Goal: Task Accomplishment & Management: Complete application form

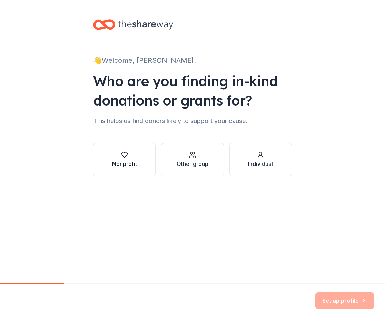
click at [99, 156] on button "Nonprofit" at bounding box center [124, 159] width 62 height 33
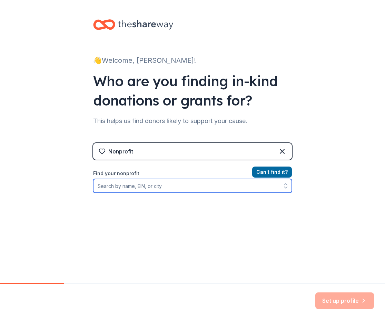
click at [211, 184] on input "Find your nonprofit" at bounding box center [192, 186] width 199 height 14
type input "Defenders of Freedom KC"
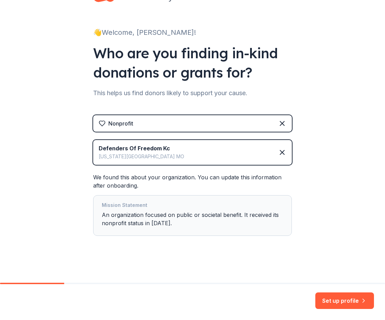
scroll to position [28, 0]
click at [341, 296] on button "Set up profile" at bounding box center [344, 301] width 59 height 17
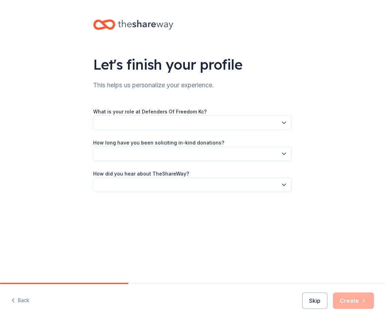
click at [124, 123] on button "button" at bounding box center [192, 123] width 199 height 14
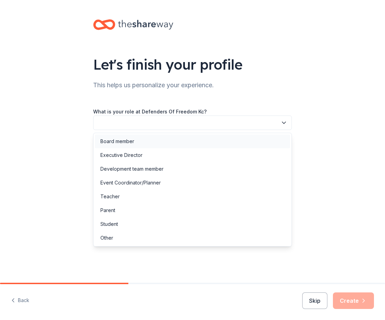
click at [122, 139] on div "Board member" at bounding box center [117, 141] width 34 height 8
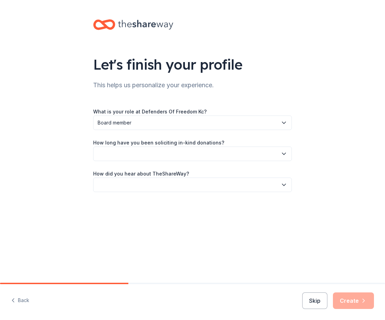
click at [123, 156] on button "button" at bounding box center [192, 154] width 199 height 14
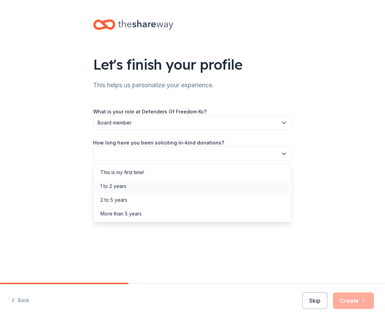
click at [121, 186] on div "1 to 2 years" at bounding box center [113, 186] width 26 height 8
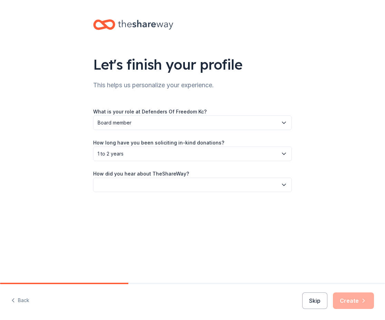
click at [121, 186] on button "button" at bounding box center [192, 185] width 199 height 14
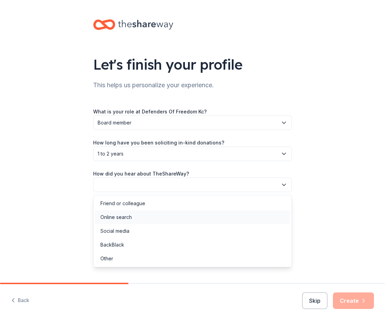
click at [124, 218] on div "Online search" at bounding box center [115, 217] width 31 height 8
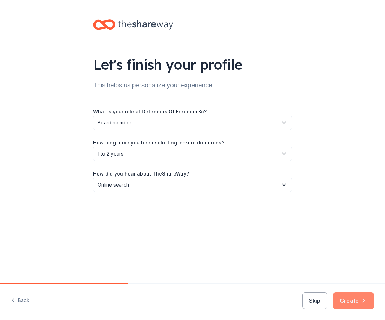
click at [361, 303] on icon "button" at bounding box center [363, 300] width 7 height 7
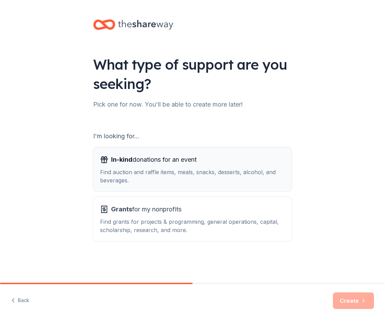
click at [132, 163] on span "In-kind donations for an event" at bounding box center [154, 159] width 86 height 11
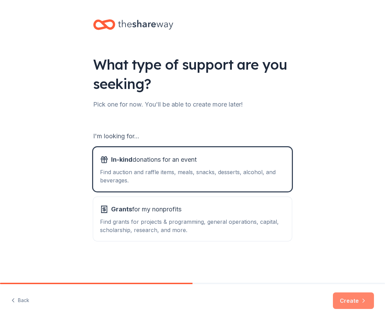
click at [349, 304] on button "Create" at bounding box center [353, 301] width 41 height 17
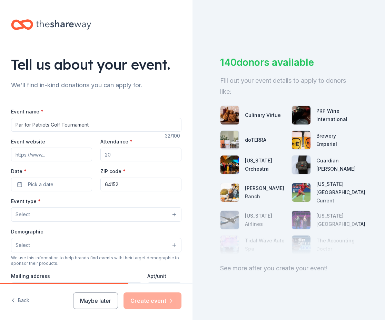
type input "Par for Patriots Golf Tournament"
type input "150"
type input "64154"
click at [65, 217] on button "Select" at bounding box center [96, 214] width 170 height 14
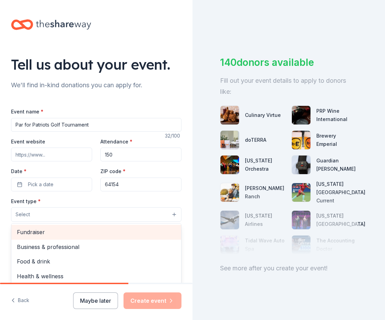
click at [48, 237] on div "Fundraiser" at bounding box center [96, 232] width 170 height 14
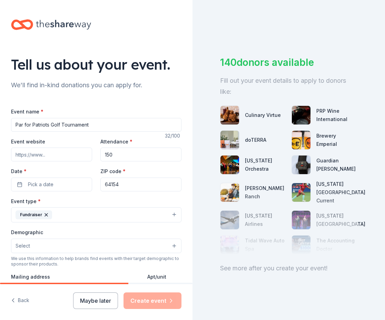
click at [87, 211] on button "Fundraiser" at bounding box center [96, 214] width 170 height 15
click at [86, 213] on button "Fundraiser" at bounding box center [96, 214] width 170 height 15
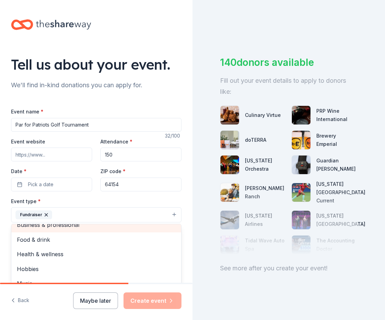
scroll to position [8, 0]
click at [60, 204] on div "Event type * Fundraiser Business & professional Food & drink Health & wellness …" at bounding box center [96, 210] width 170 height 26
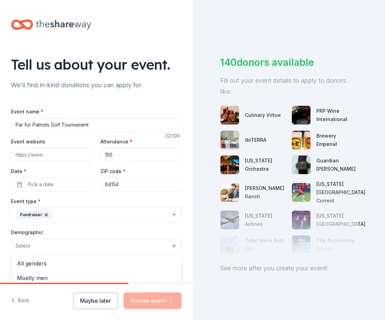
click at [66, 246] on button "Select" at bounding box center [96, 246] width 170 height 14
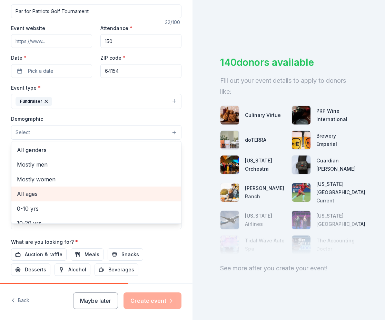
scroll to position [118, 0]
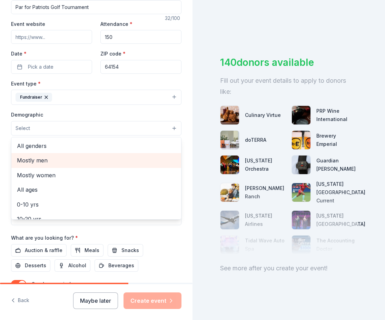
click at [70, 159] on span "Mostly men" at bounding box center [96, 160] width 159 height 9
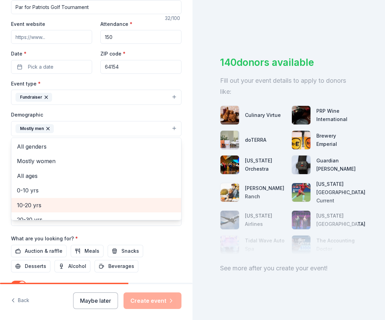
scroll to position [0, 0]
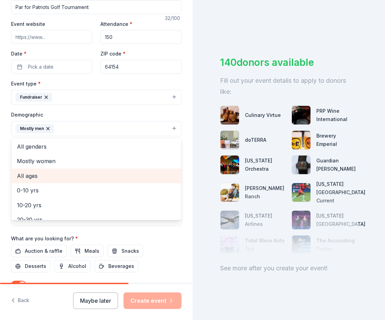
click at [46, 173] on span "All ages" at bounding box center [96, 175] width 159 height 9
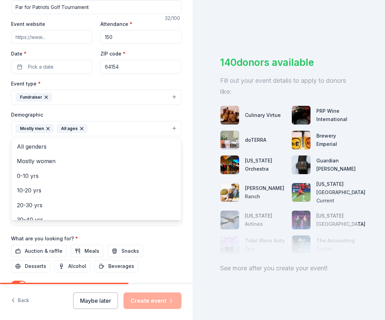
click at [164, 245] on div "Event name * Par for Patriots Golf Tournament 32 /100 Event website Attendance …" at bounding box center [96, 150] width 170 height 320
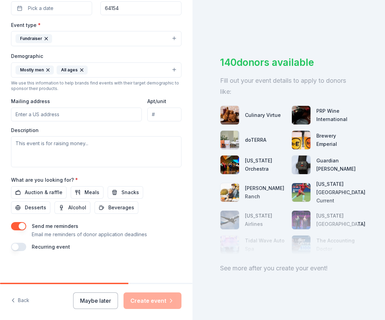
scroll to position [176, 0]
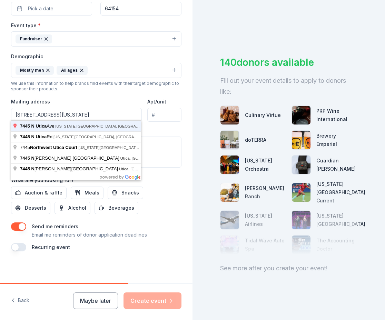
type input "7445 North Utica Avenue, Kansas City, MO, 64152"
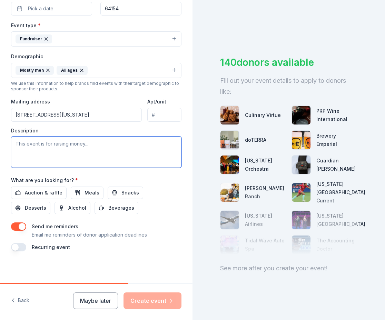
click at [71, 139] on textarea at bounding box center [96, 152] width 170 height 31
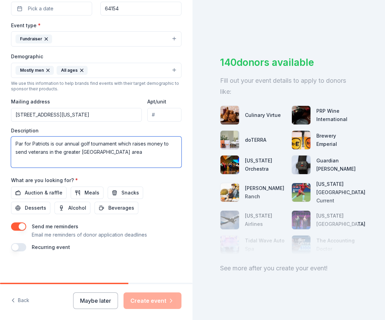
click at [49, 150] on textarea "Par for Patriots is our annual golf tournament which raises money to send veter…" at bounding box center [96, 152] width 170 height 31
click at [167, 151] on textarea "Par for Patriots is our annual golf tournament which raises money to send veter…" at bounding box center [96, 152] width 170 height 31
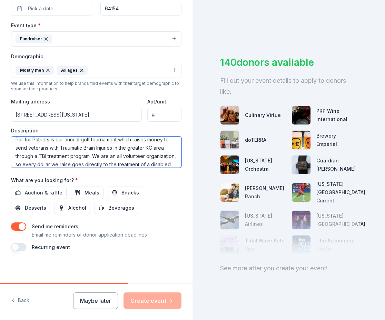
scroll to position [17, 0]
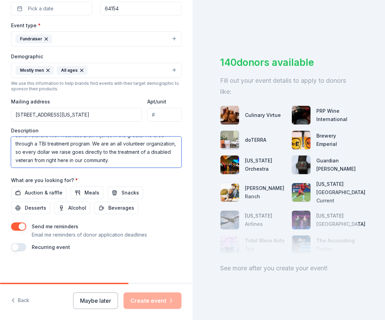
click at [121, 147] on textarea "Par for Patriots is our annual golf tournament which raises money to send veter…" at bounding box center [96, 152] width 170 height 31
type textarea "Par for Patriots is our annual golf tournament which raises money to send veter…"
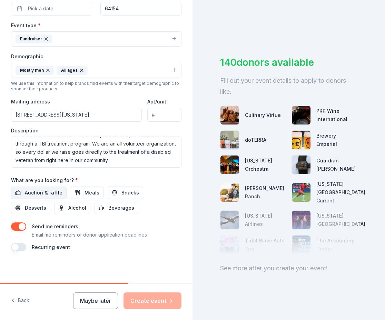
click at [34, 190] on span "Auction & raffle" at bounding box center [44, 193] width 38 height 8
click at [21, 246] on button "button" at bounding box center [18, 247] width 15 height 8
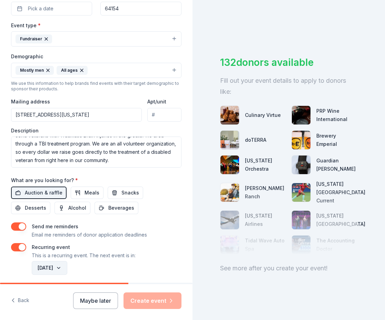
click at [52, 264] on button "August 2026" at bounding box center [50, 268] width 36 height 14
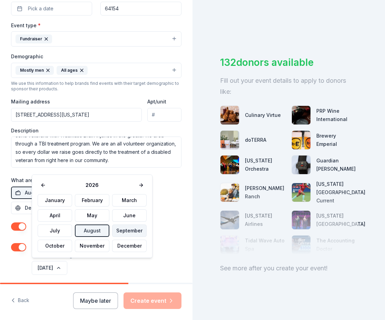
drag, startPoint x: 127, startPoint y: 237, endPoint x: 129, endPoint y: 231, distance: 6.4
click at [127, 237] on div "January February March April May June July August September October November De…" at bounding box center [92, 223] width 109 height 58
click at [129, 229] on button "September" at bounding box center [129, 231] width 35 height 12
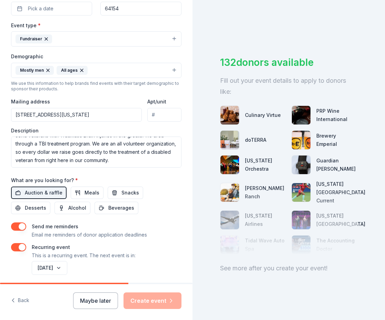
drag, startPoint x: 152, startPoint y: 238, endPoint x: 156, endPoint y: 242, distance: 5.6
click at [152, 238] on div "Send me reminders Email me reminders of donor application deadlines Recurring e…" at bounding box center [96, 250] width 170 height 54
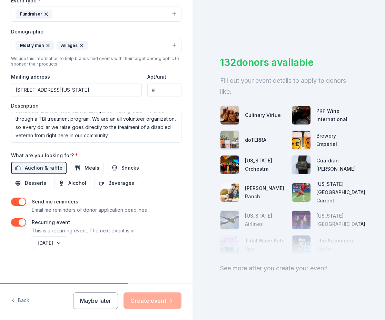
click at [126, 266] on div "Tell us about your event. We'll find in-kind donations you can apply for. Event…" at bounding box center [96, 41] width 193 height 485
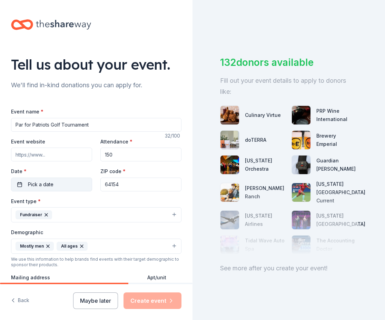
click at [34, 184] on span "Pick a date" at bounding box center [41, 184] width 26 height 8
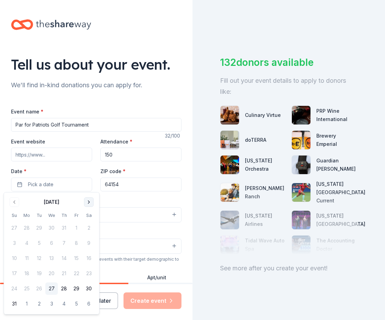
click at [90, 204] on button "Go to next month" at bounding box center [89, 202] width 10 height 10
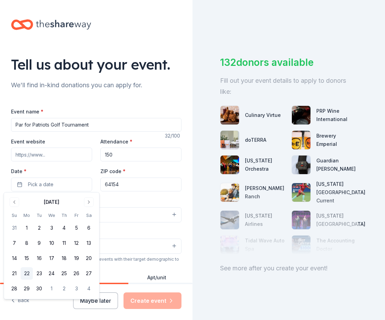
click at [30, 273] on button "22" at bounding box center [27, 273] width 12 height 12
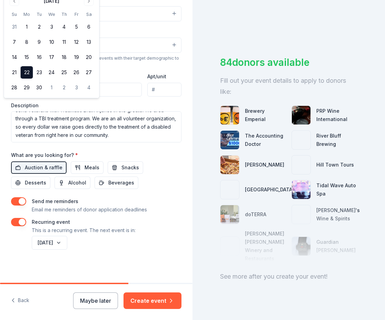
scroll to position [201, 0]
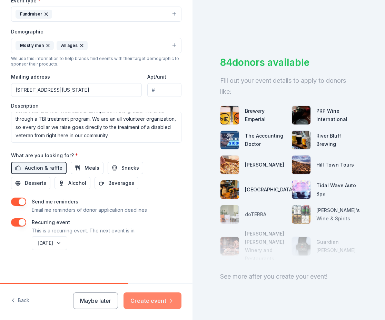
click at [153, 301] on button "Create event" at bounding box center [153, 301] width 58 height 17
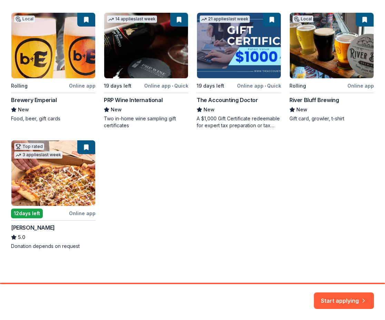
scroll to position [128, 0]
click at [54, 182] on div "Local Rolling Online app Brewery Emperial New Food, beer, gift cards 14 applies…" at bounding box center [192, 130] width 363 height 237
click at [329, 295] on button "Start applying" at bounding box center [344, 296] width 60 height 17
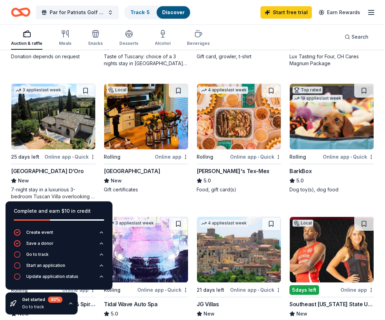
scroll to position [314, 0]
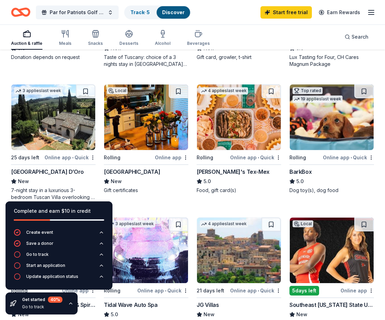
click at [133, 131] on img at bounding box center [146, 118] width 84 height 66
click at [225, 119] on img at bounding box center [239, 118] width 84 height 66
click at [315, 131] on img at bounding box center [332, 118] width 84 height 66
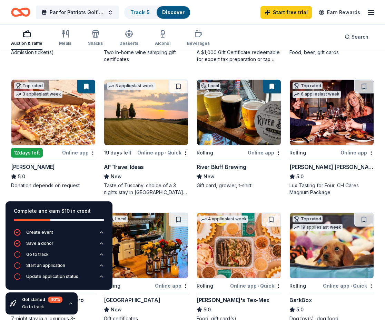
scroll to position [185, 0]
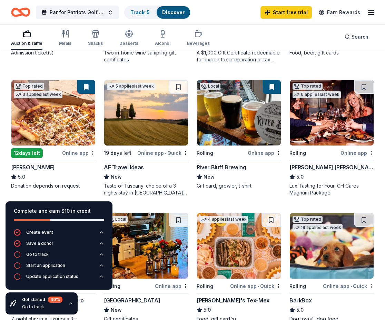
click at [39, 104] on img at bounding box center [53, 113] width 84 height 66
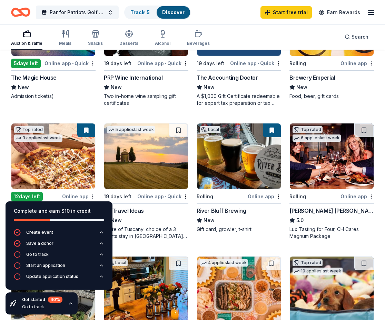
scroll to position [121, 0]
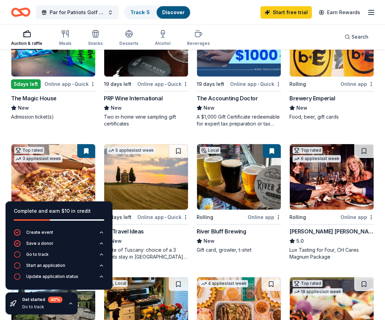
click at [331, 175] on img at bounding box center [332, 177] width 84 height 66
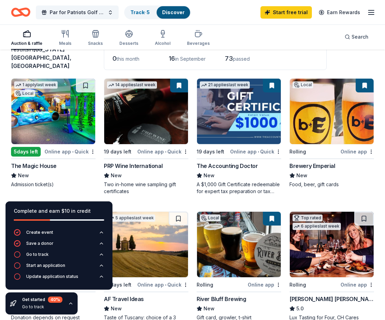
scroll to position [54, 0]
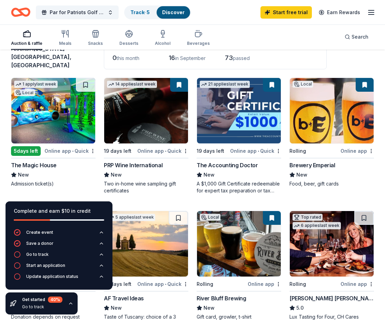
click at [137, 127] on img at bounding box center [146, 111] width 84 height 66
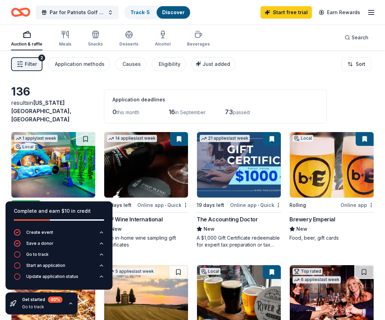
scroll to position [0, 0]
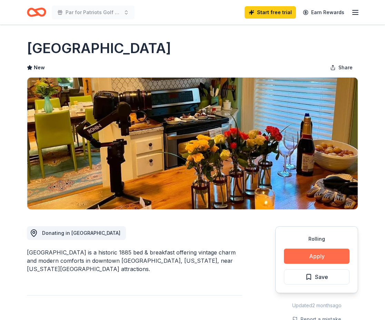
click at [305, 263] on button "Apply" at bounding box center [317, 256] width 66 height 15
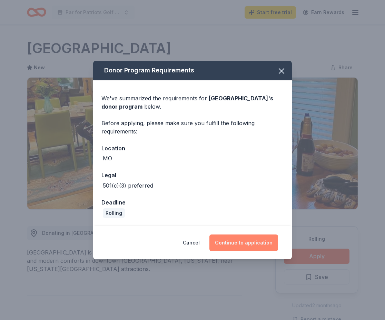
click at [232, 243] on button "Continue to application" at bounding box center [243, 243] width 69 height 17
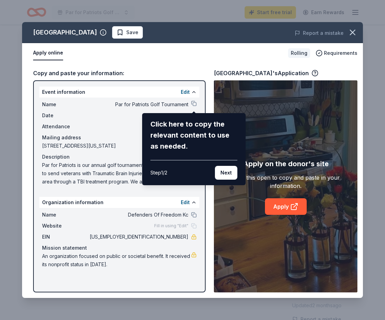
click at [182, 130] on div "Click here to copy the relevant content to use as needed." at bounding box center [193, 135] width 87 height 33
click at [228, 171] on button "Next" at bounding box center [226, 173] width 22 height 14
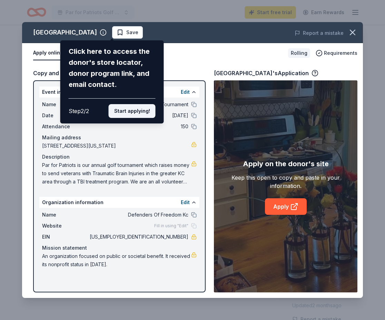
click at [128, 104] on button "Start applying!" at bounding box center [132, 111] width 47 height 14
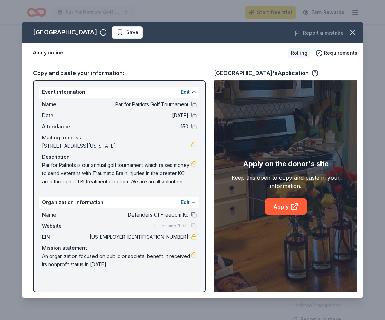
click at [113, 202] on div "Organization information Edit" at bounding box center [119, 202] width 160 height 11
drag, startPoint x: 178, startPoint y: 203, endPoint x: 182, endPoint y: 204, distance: 3.5
click at [178, 203] on div "Organization information Edit" at bounding box center [119, 202] width 160 height 11
click at [186, 204] on button "Edit" at bounding box center [185, 202] width 9 height 8
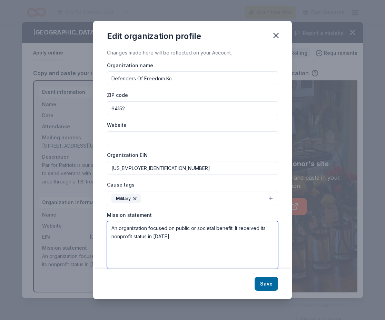
click at [178, 239] on textarea "An organization focused on public or societal benefit. It received its nonprofi…" at bounding box center [192, 245] width 171 height 48
drag, startPoint x: 194, startPoint y: 238, endPoint x: 57, endPoint y: 224, distance: 137.7
click at [57, 224] on div "Edit organization profile Changes made here will be reflected on your Account. …" at bounding box center [192, 160] width 385 height 320
type textarea "W"
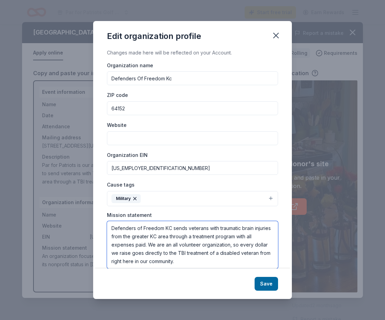
type textarea "Defenders of Freedom KC sends veterans with traumatic brain injuries from the g…"
click at [164, 138] on input "Website" at bounding box center [192, 138] width 171 height 14
type input "www.dofkc.us"
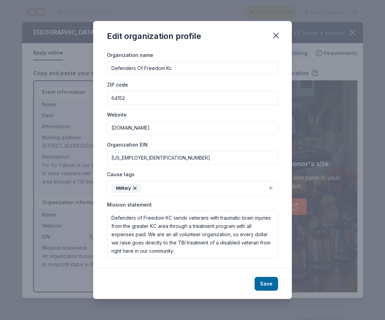
scroll to position [10, 0]
click at [171, 190] on button "Military" at bounding box center [192, 188] width 171 height 15
click at [263, 284] on button "Save" at bounding box center [266, 284] width 23 height 14
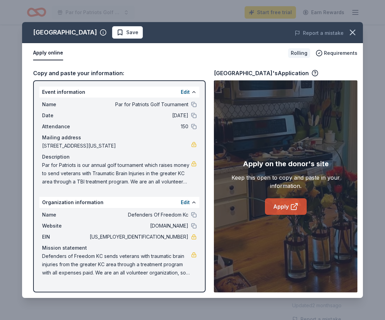
click at [283, 208] on link "Apply" at bounding box center [286, 206] width 42 height 17
click at [356, 34] on icon "button" at bounding box center [353, 33] width 10 height 10
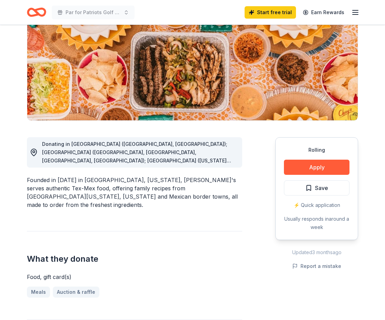
scroll to position [90, 0]
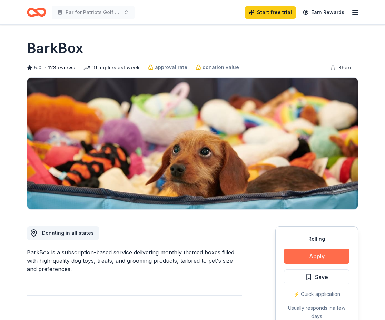
click at [308, 259] on button "Apply" at bounding box center [317, 256] width 66 height 15
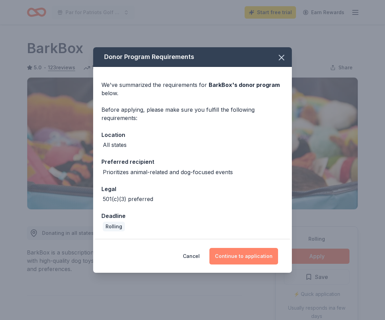
click at [234, 253] on button "Continue to application" at bounding box center [243, 256] width 69 height 17
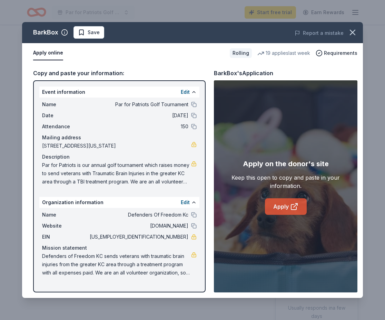
click at [289, 201] on link "Apply" at bounding box center [286, 206] width 42 height 17
drag, startPoint x: 42, startPoint y: 256, endPoint x: 197, endPoint y: 270, distance: 154.9
click at [202, 281] on div "Event information Edit Name Par for Patriots Golf Tournament Date 09/22/25 Atte…" at bounding box center [119, 186] width 173 height 212
click at [195, 258] on div "Defenders of Freedom KC sends veterans with traumatic brain injuries from the g…" at bounding box center [119, 264] width 155 height 25
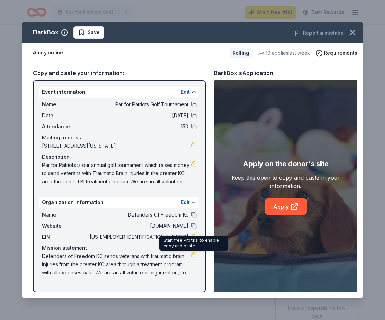
click at [161, 257] on span "Defenders of Freedom KC sends veterans with traumatic brain injuries from the g…" at bounding box center [116, 264] width 149 height 25
drag, startPoint x: 43, startPoint y: 256, endPoint x: 206, endPoint y: 284, distance: 166.0
click at [206, 284] on div "Copy and paste your information: Event information Edit Name Par for Patriots G…" at bounding box center [192, 180] width 341 height 235
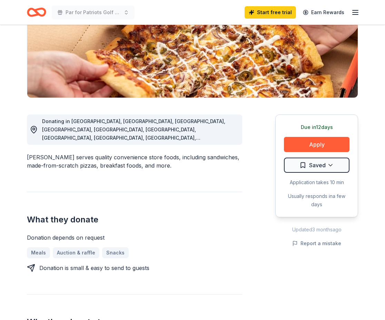
scroll to position [113, 0]
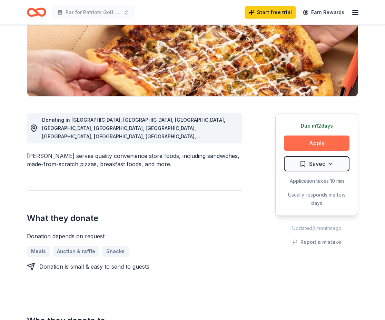
click at [312, 142] on button "Apply" at bounding box center [317, 143] width 66 height 15
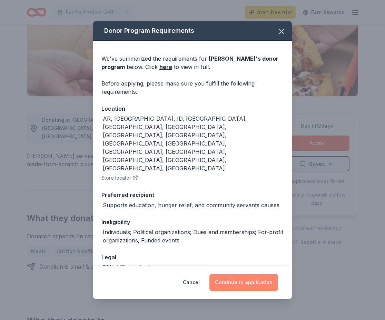
click at [245, 282] on button "Continue to application" at bounding box center [243, 282] width 69 height 17
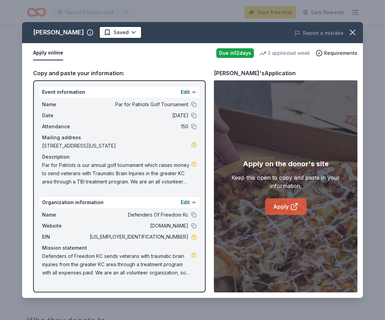
click at [284, 208] on link "Apply" at bounding box center [286, 206] width 42 height 17
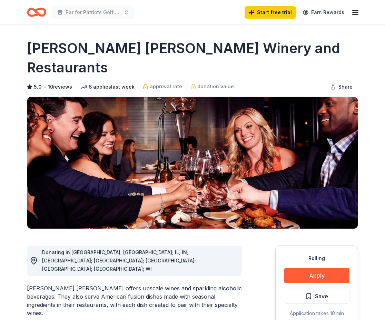
click at [307, 264] on div "Rolling Apply Save Application takes 10 min Usually responds in a few weeks" at bounding box center [316, 297] width 83 height 103
click at [308, 268] on button "Apply" at bounding box center [317, 275] width 66 height 15
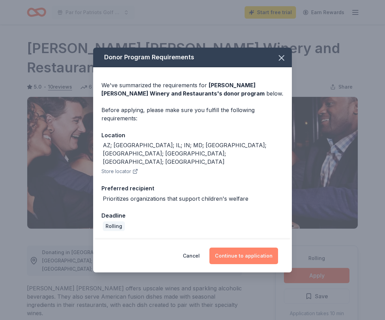
click at [242, 248] on button "Continue to application" at bounding box center [243, 256] width 69 height 17
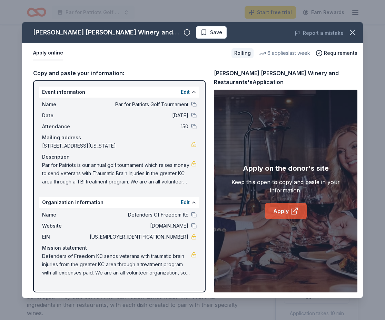
click at [277, 208] on link "Apply" at bounding box center [286, 211] width 42 height 17
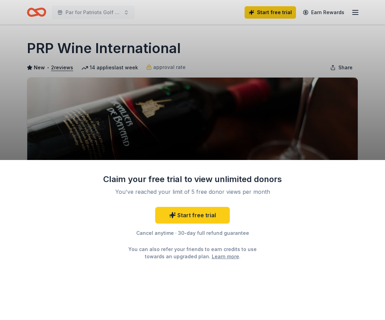
scroll to position [4, 0]
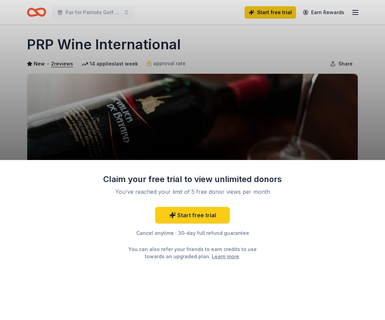
drag, startPoint x: 21, startPoint y: 83, endPoint x: 93, endPoint y: 127, distance: 84.1
click at [21, 83] on div "Claim your free trial to view unlimited donors You've reached your limit of 5 f…" at bounding box center [192, 160] width 385 height 320
